Goal: Communication & Community: Answer question/provide support

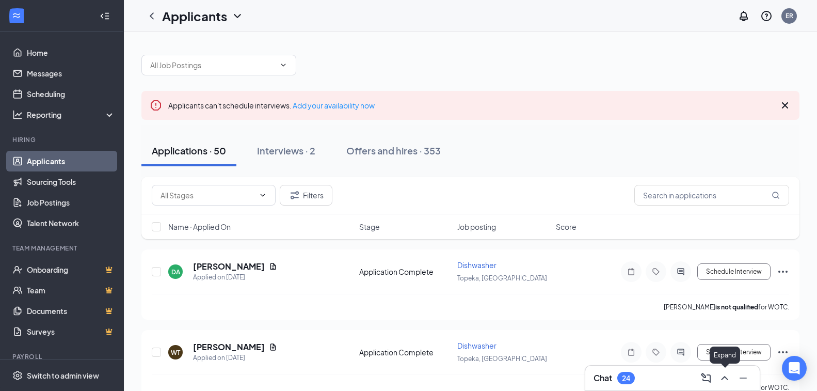
click at [726, 380] on icon "ChevronUp" at bounding box center [725, 378] width 12 height 12
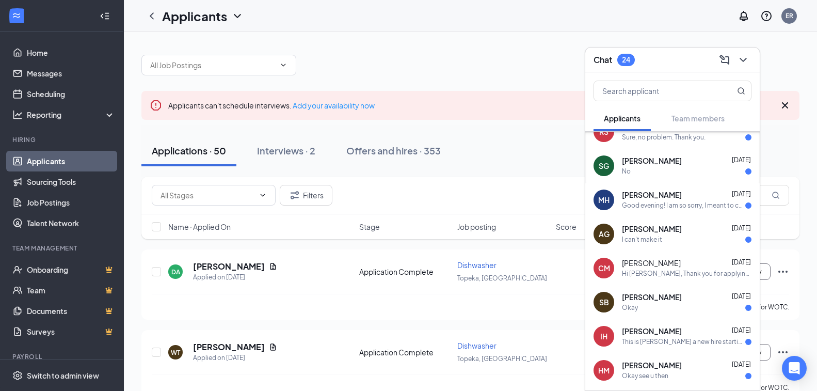
scroll to position [784, 0]
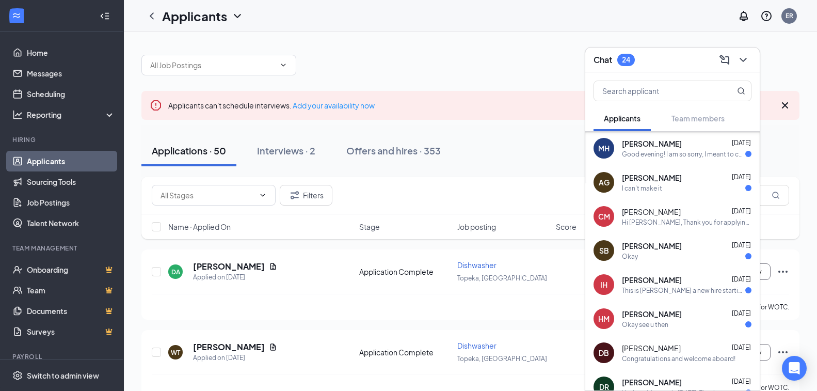
click at [685, 323] on div "Okay see u then" at bounding box center [687, 324] width 130 height 9
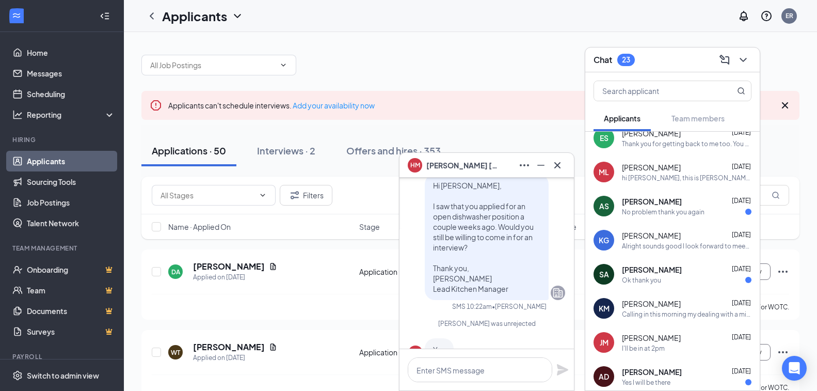
scroll to position [0, 0]
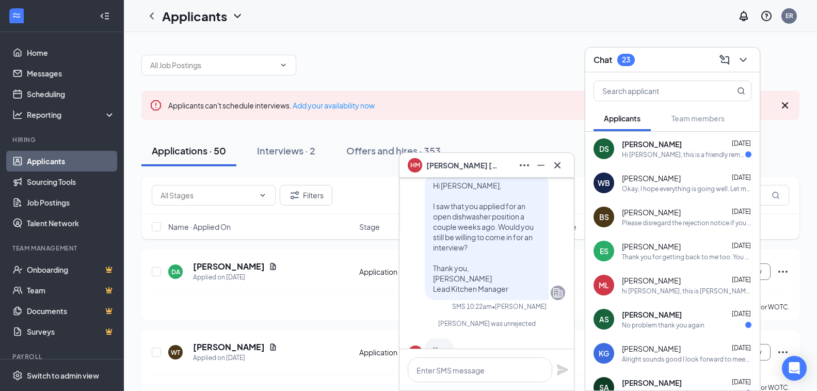
click at [559, 166] on icon "Cross" at bounding box center [558, 165] width 6 height 6
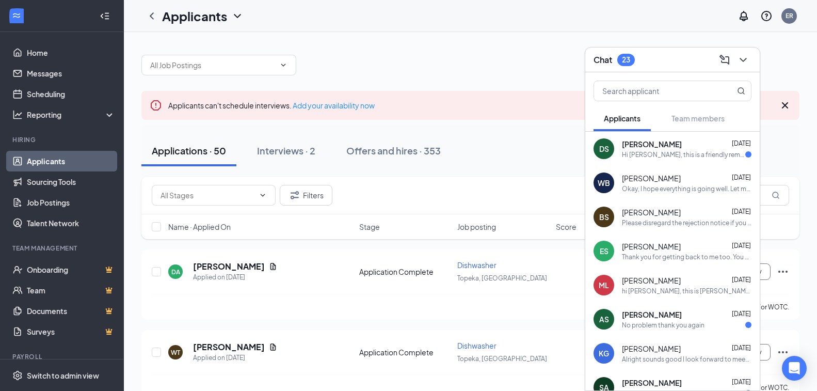
click at [666, 255] on div "Thank you for getting back to me too. You didn't have to. I was in [PERSON_NAME…" at bounding box center [687, 257] width 130 height 9
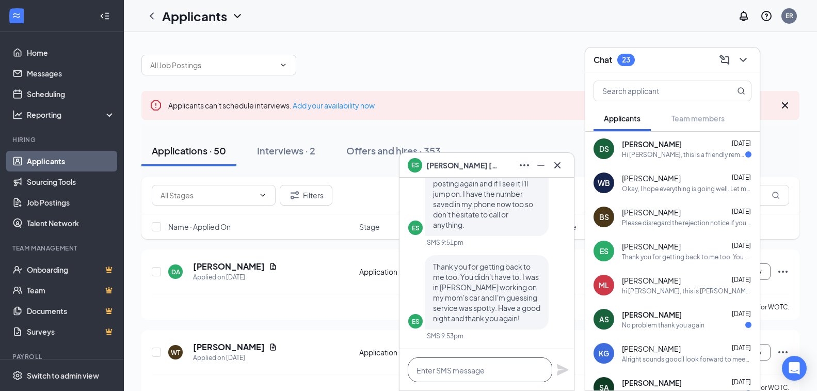
click at [490, 371] on textarea at bounding box center [480, 369] width 145 height 25
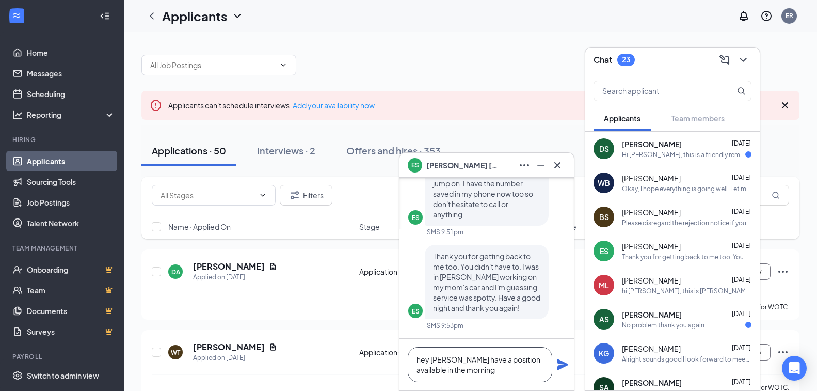
click at [505, 371] on textarea "hey [PERSON_NAME] have a position available in the morning" at bounding box center [480, 364] width 145 height 35
click at [509, 371] on textarea "hey [PERSON_NAME] have a position available in the morning fot a prep" at bounding box center [480, 364] width 145 height 35
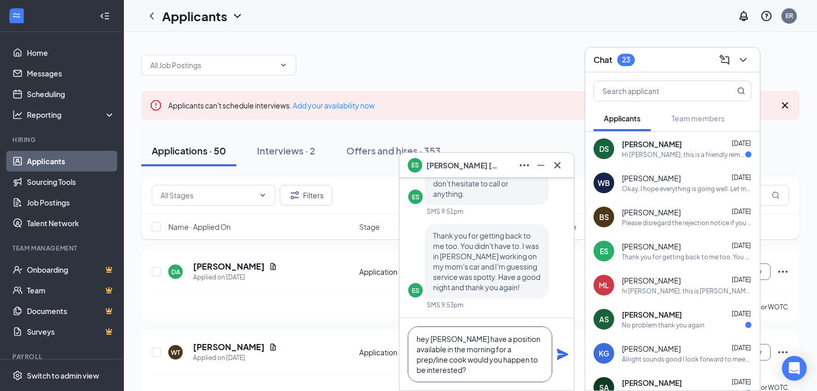
click at [428, 337] on textarea "hey [PERSON_NAME] have a position available in the morning for a prep/line cook…" at bounding box center [480, 354] width 145 height 56
type textarea "hello [PERSON_NAME], i have a position available in the morning for a prep/line…"
click at [560, 354] on icon "Plane" at bounding box center [563, 354] width 12 height 12
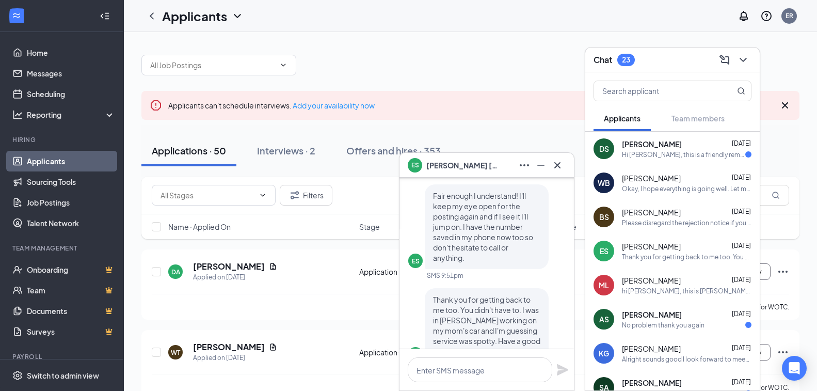
scroll to position [0, 0]
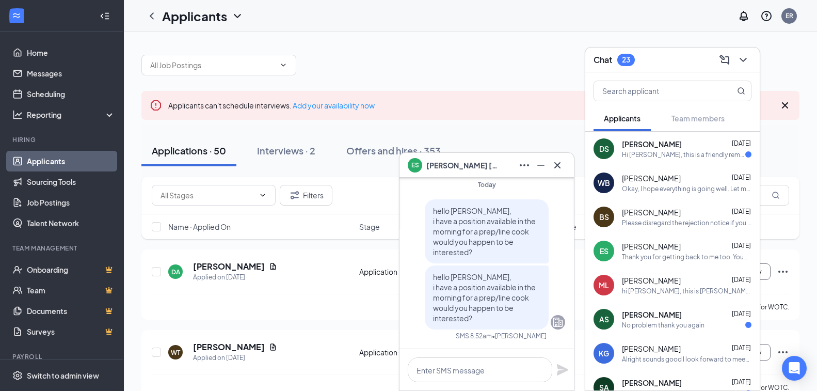
click at [499, 211] on p "hello [PERSON_NAME], i have a position available in the morning for a prep/line…" at bounding box center [486, 232] width 107 height 52
click at [499, 222] on span "hello [PERSON_NAME], i have a position available in the morning for a prep/line…" at bounding box center [484, 231] width 103 height 51
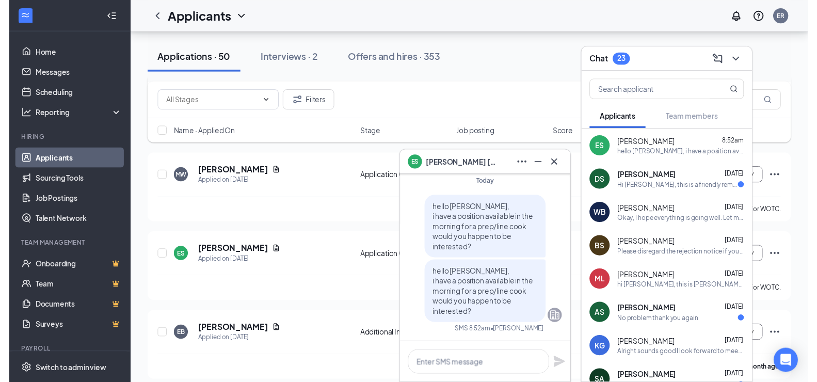
scroll to position [3253, 0]
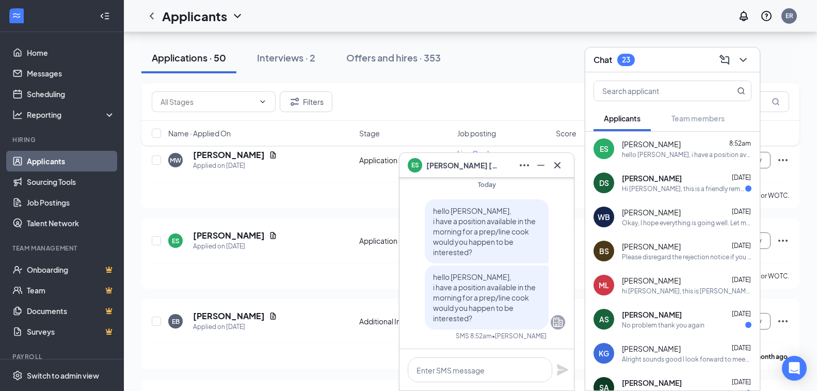
click at [261, 153] on div "Filters Name · Applied On Stage Job posting Score" at bounding box center [470, 119] width 658 height 73
click at [262, 152] on div "Filters Name · Applied On Stage Job posting Score" at bounding box center [470, 119] width 658 height 73
click at [269, 157] on icon "Document" at bounding box center [273, 155] width 8 height 8
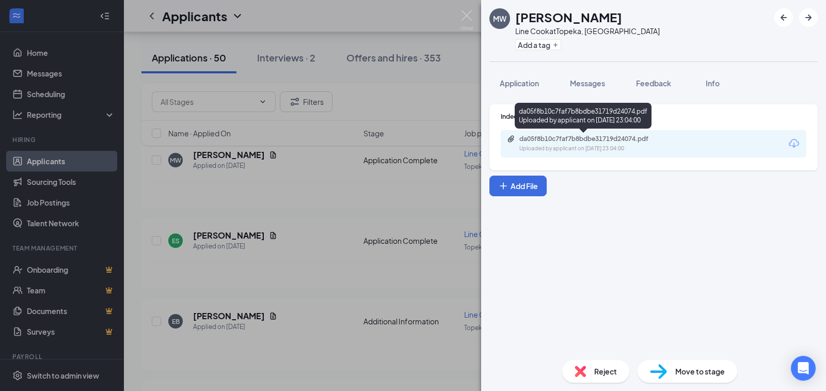
click at [559, 147] on div "Uploaded by applicant on [DATE] 23:04:00" at bounding box center [597, 149] width 155 height 8
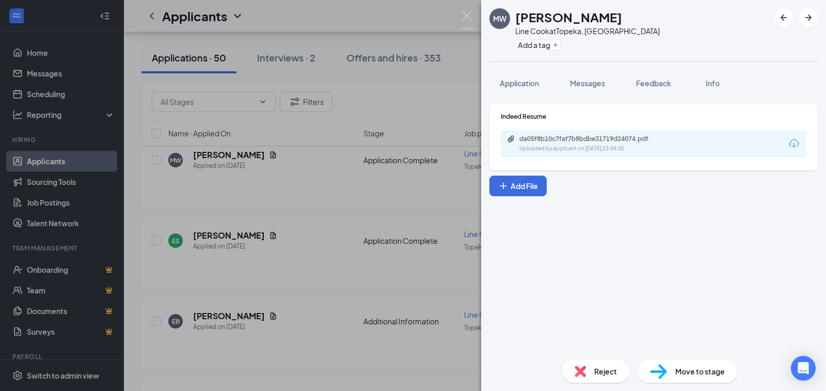
click at [464, 14] on img at bounding box center [467, 20] width 13 height 20
click at [464, 17] on img at bounding box center [467, 20] width 13 height 20
click at [467, 19] on img at bounding box center [467, 20] width 13 height 20
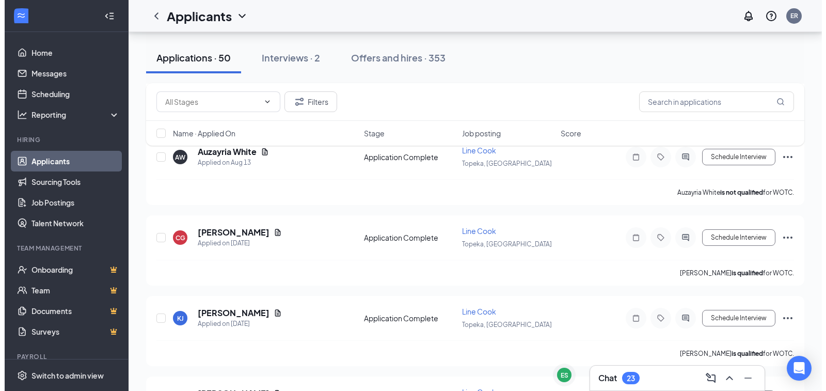
scroll to position [2376, 0]
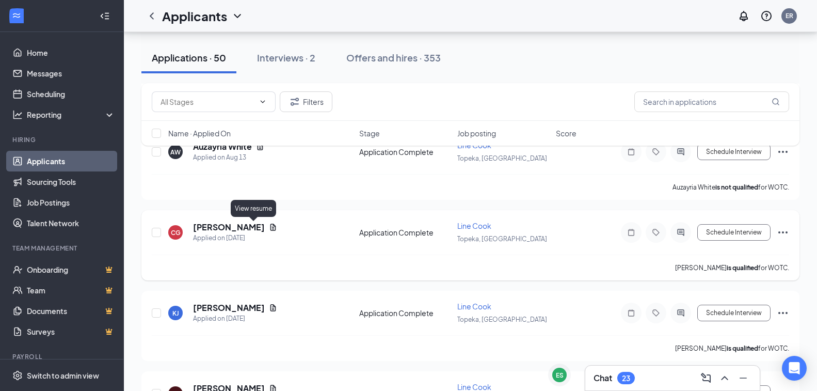
click at [269, 225] on icon "Document" at bounding box center [273, 227] width 8 height 8
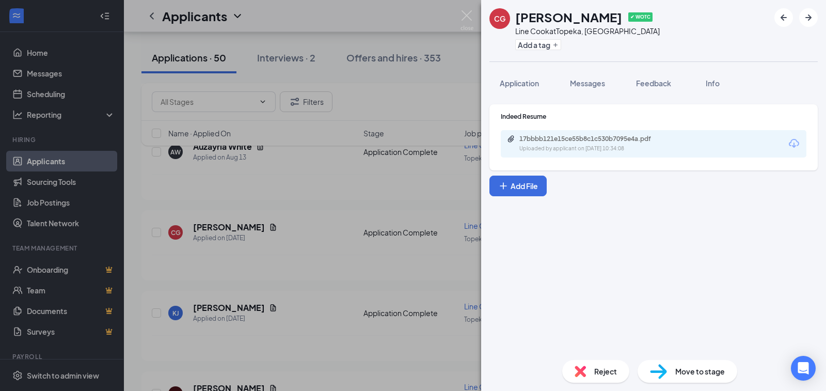
click at [598, 143] on div "17bbbb121e15ce55b8c1c530b7095e4a.pdf Uploaded by applicant on [DATE] 10:34:08" at bounding box center [590, 144] width 167 height 18
click at [465, 17] on img at bounding box center [467, 20] width 13 height 20
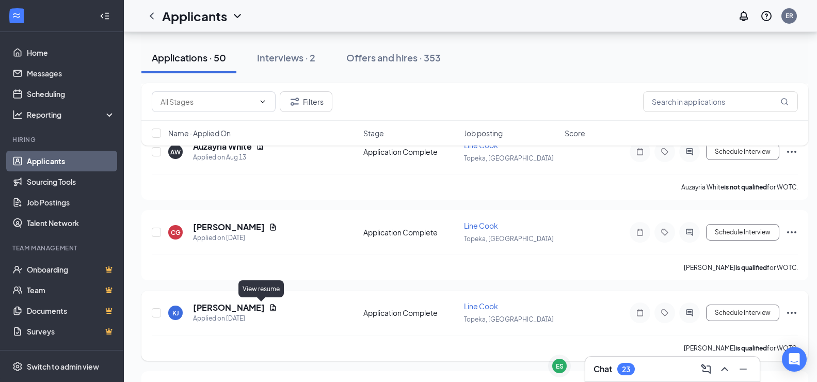
click at [271, 308] on icon "Document" at bounding box center [274, 307] width 6 height 7
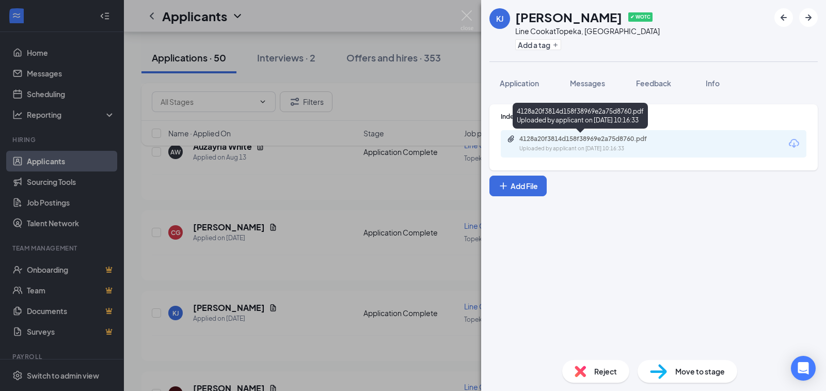
click at [593, 144] on div "4128a20f3814d158f38969e2a75d8760.pdf Uploaded by applicant on [DATE] 10:16:33" at bounding box center [590, 144] width 167 height 18
